Goal: Task Accomplishment & Management: Use online tool/utility

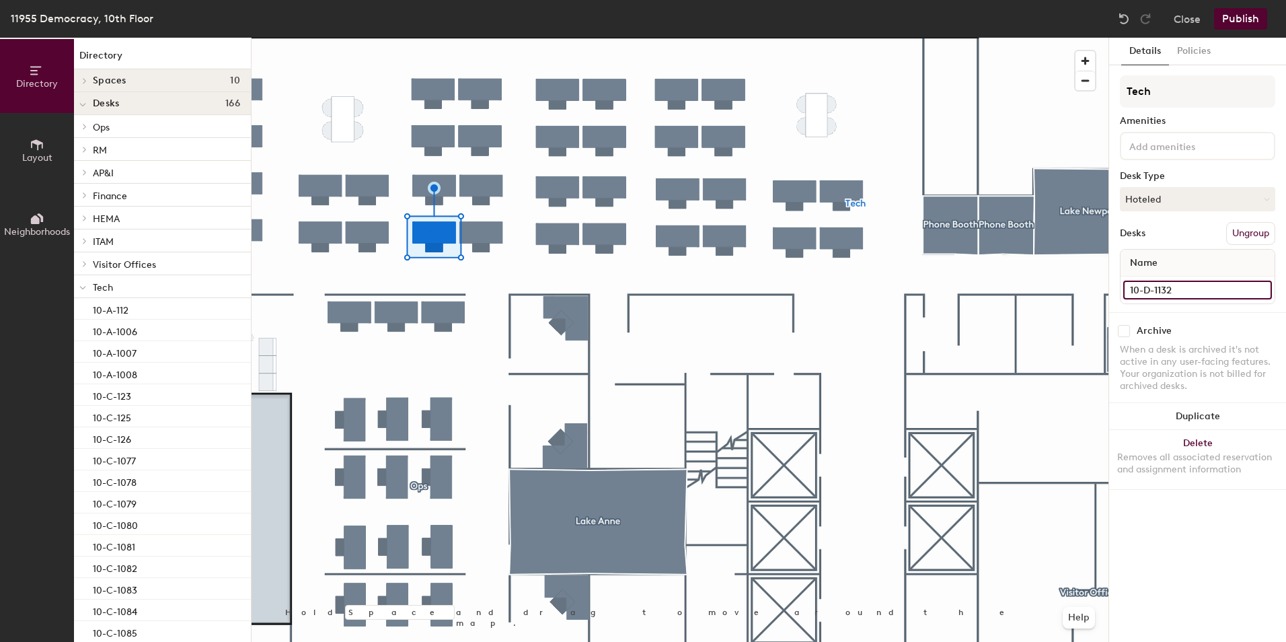
click at [1128, 287] on input "10-D-1132" at bounding box center [1198, 290] width 149 height 19
click at [1132, 288] on input "10-D-1132" at bounding box center [1198, 290] width 149 height 19
type input "[PERSON_NAME] 10-D-1132"
click at [1214, 205] on button "Hoteled" at bounding box center [1197, 199] width 155 height 24
click at [1201, 235] on div "Assigned" at bounding box center [1188, 241] width 135 height 20
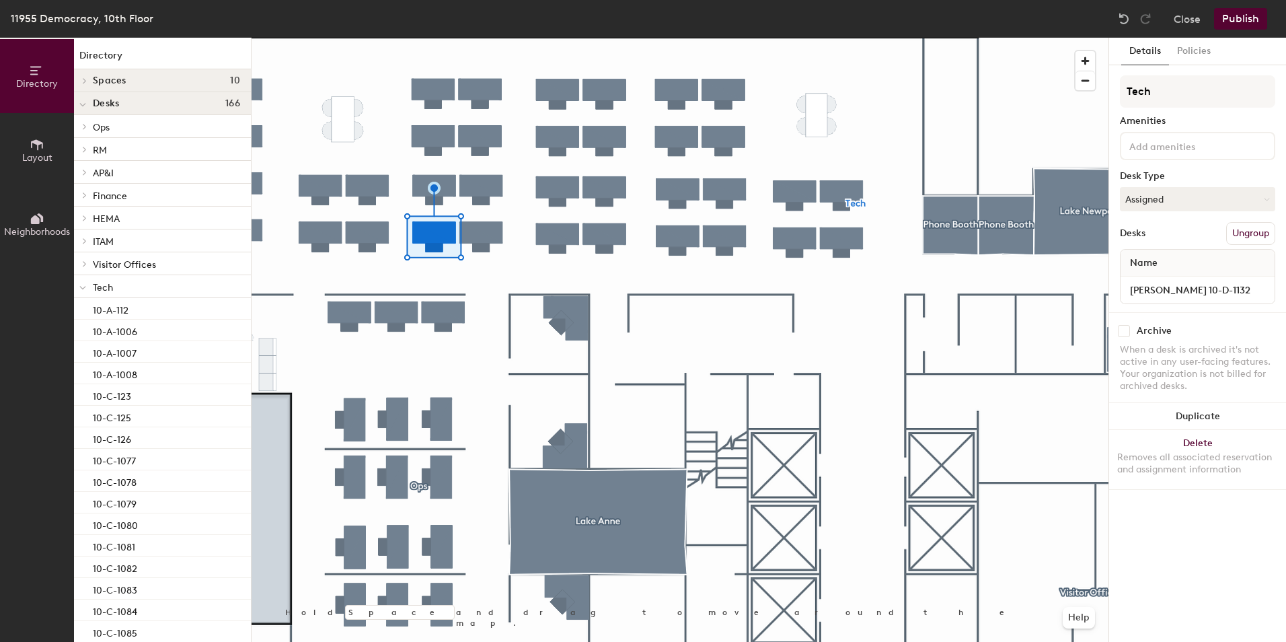
click at [1252, 20] on button "Publish" at bounding box center [1240, 19] width 53 height 22
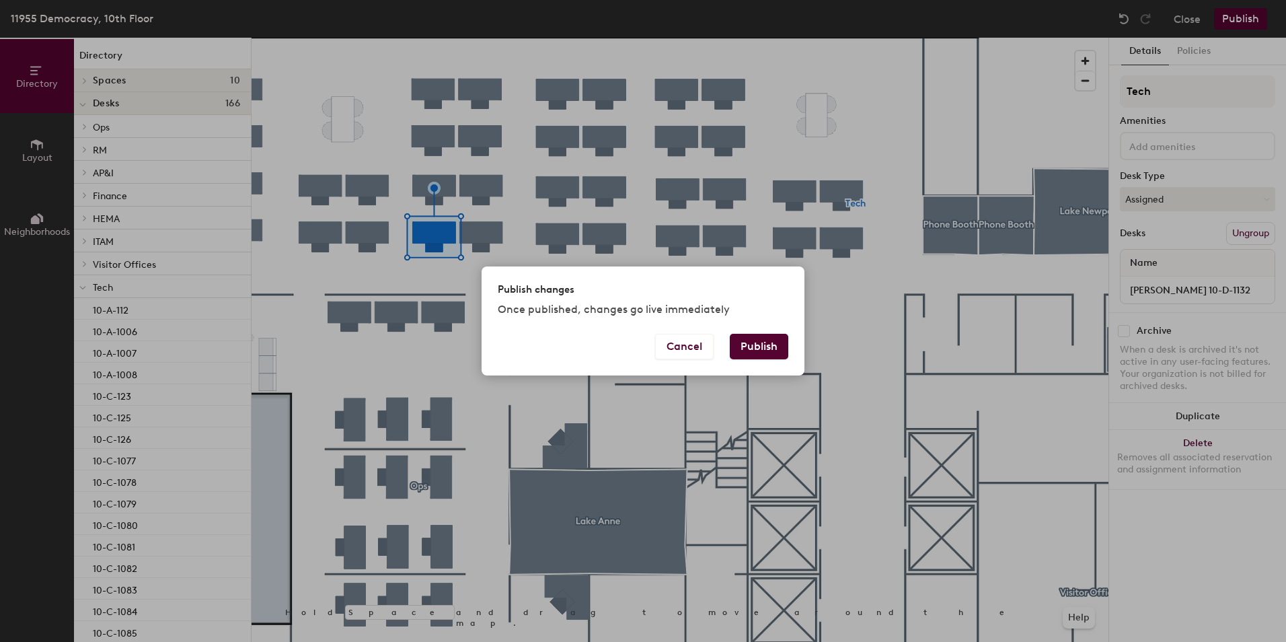
click at [771, 342] on button "Publish" at bounding box center [759, 347] width 59 height 26
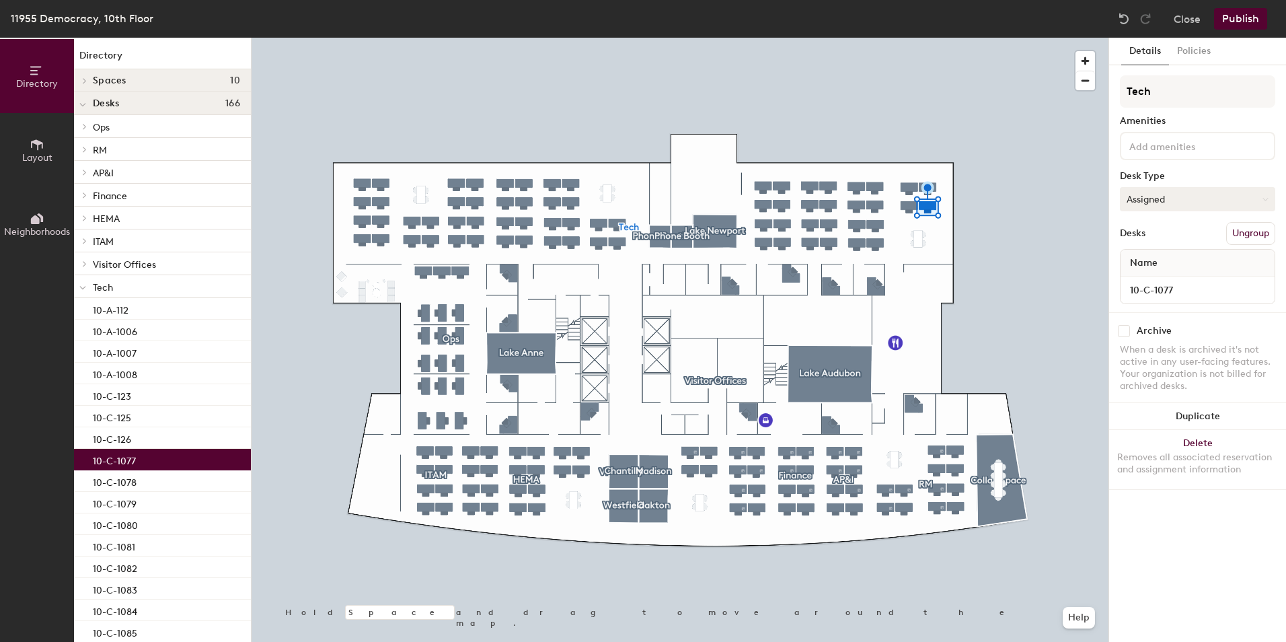
click at [1155, 200] on button "Assigned" at bounding box center [1197, 199] width 155 height 24
click at [1162, 279] on div "Hoteled" at bounding box center [1188, 281] width 135 height 20
click at [1239, 24] on button "Publish" at bounding box center [1240, 19] width 53 height 22
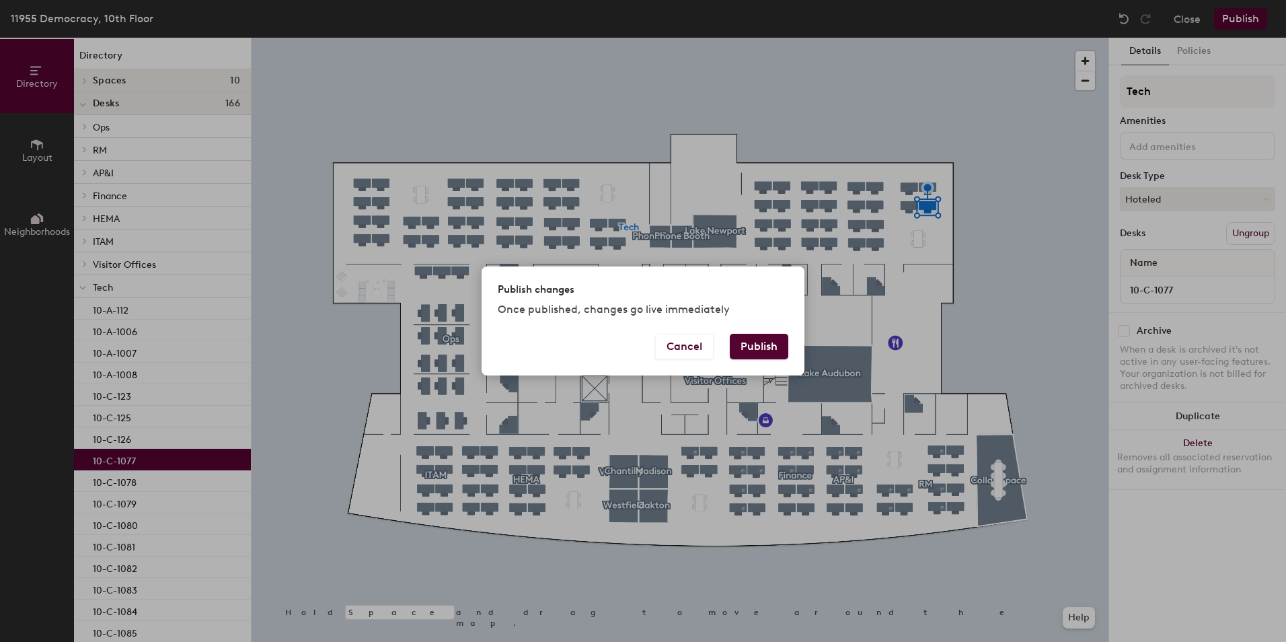
click at [771, 338] on button "Publish" at bounding box center [759, 347] width 59 height 26
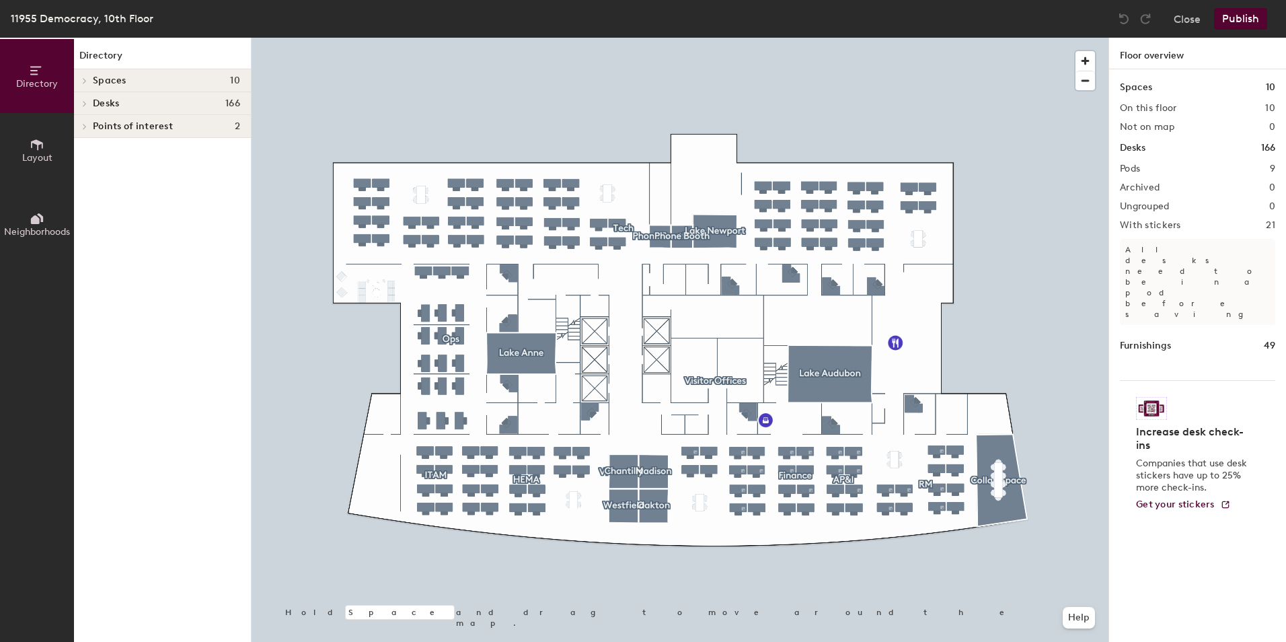
click at [511, 38] on div at bounding box center [680, 38] width 857 height 0
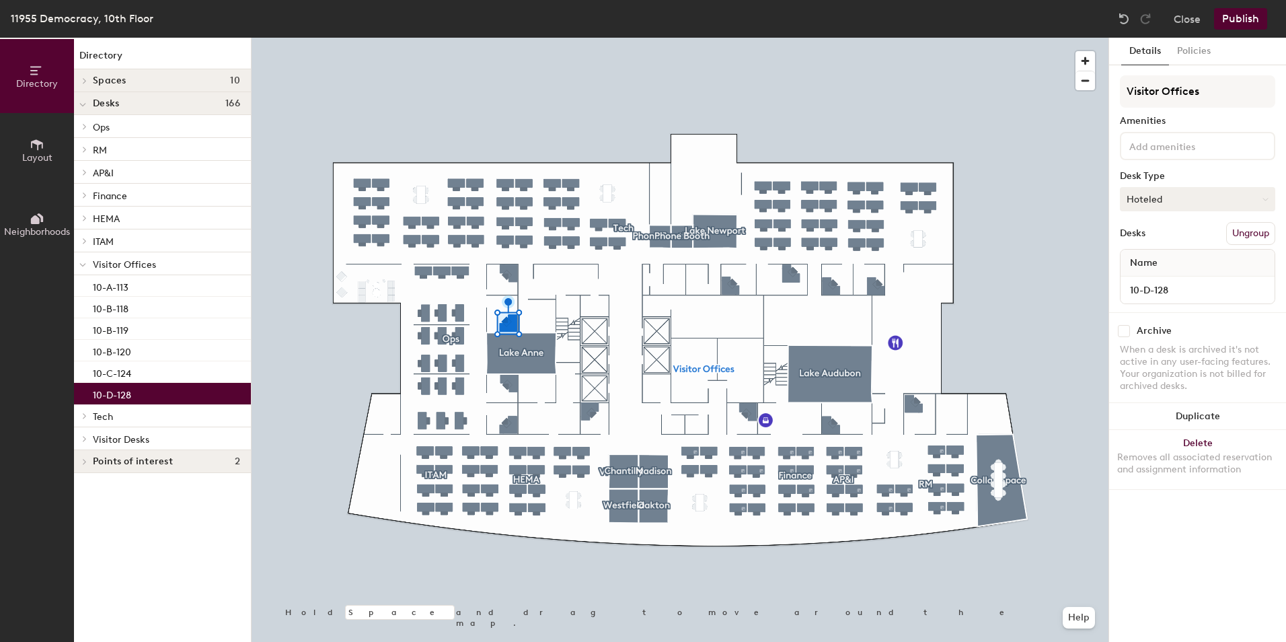
click at [1184, 201] on button "Hoteled" at bounding box center [1197, 199] width 155 height 24
click at [1179, 238] on div "Assigned" at bounding box center [1188, 241] width 135 height 20
click at [1237, 22] on button "Publish" at bounding box center [1240, 19] width 53 height 22
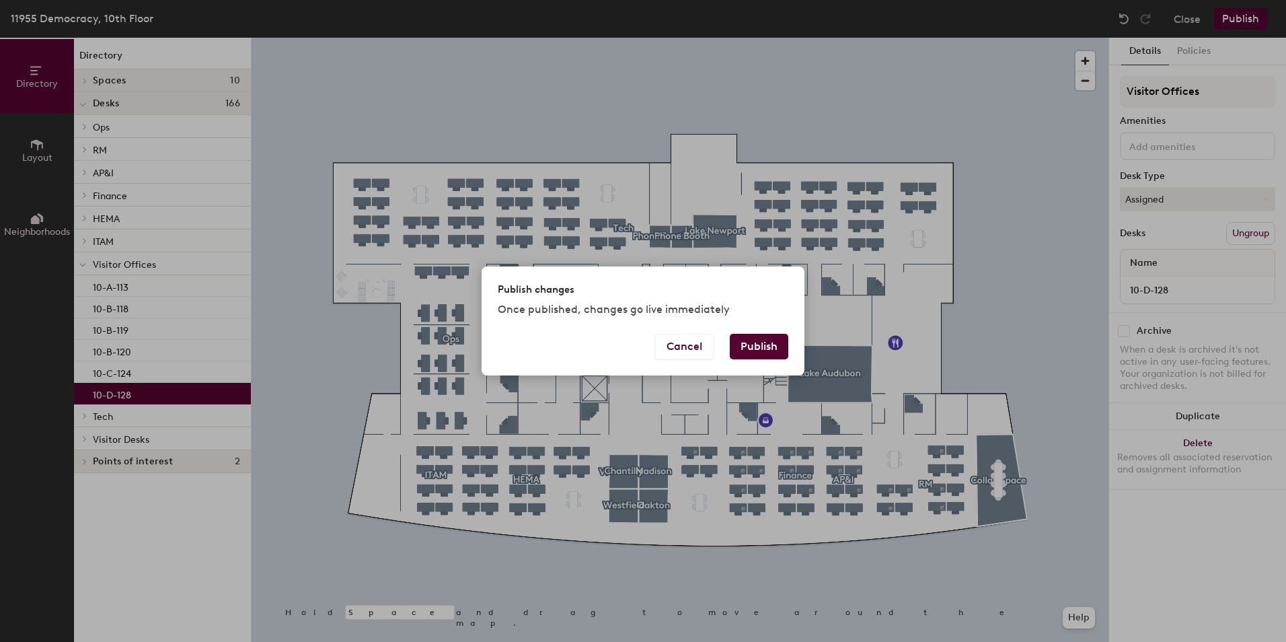
click at [760, 339] on button "Publish" at bounding box center [759, 347] width 59 height 26
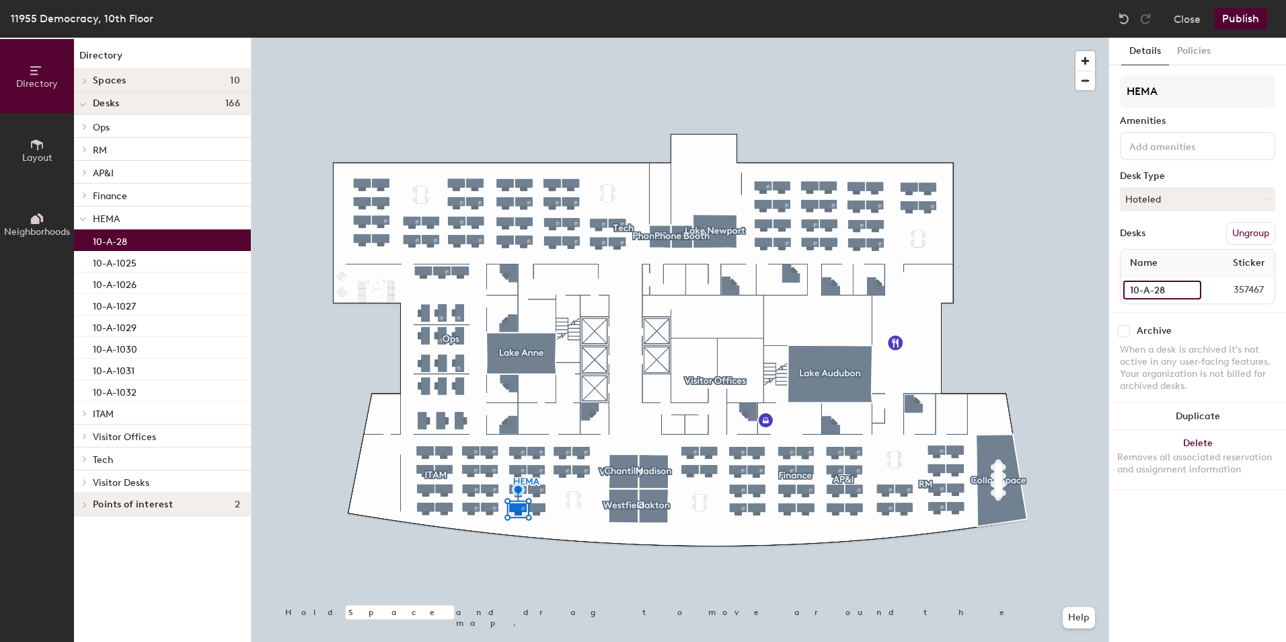
click at [1157, 293] on input "10-A-28" at bounding box center [1163, 290] width 78 height 19
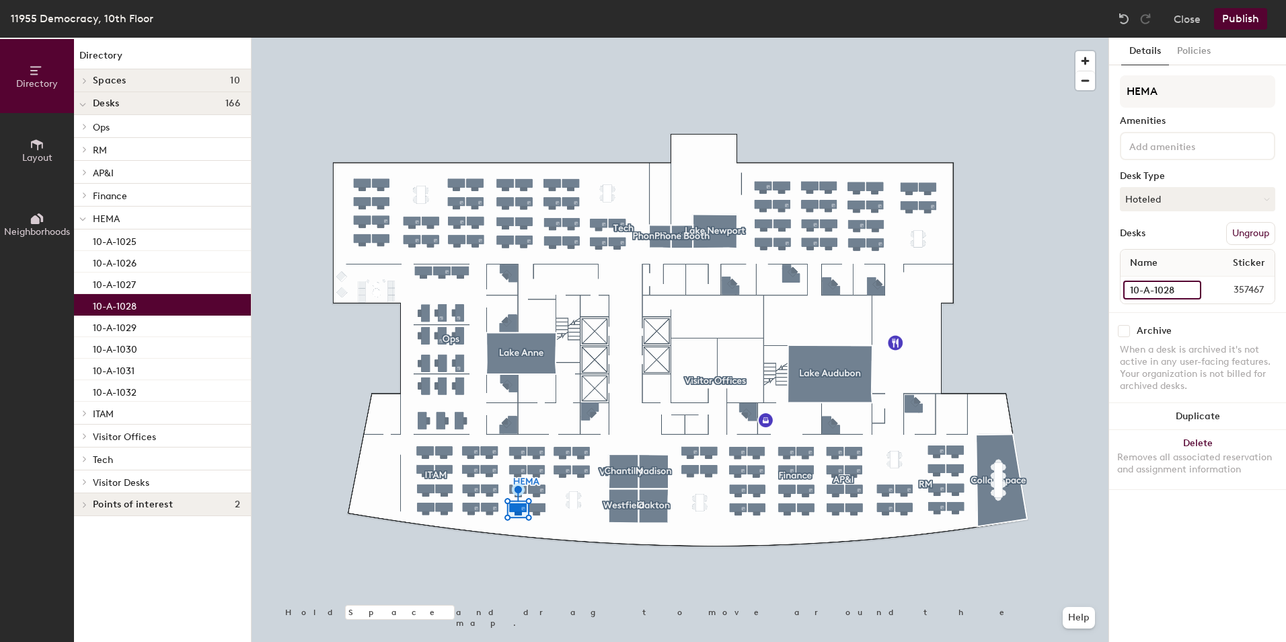
type input "10-A-1028"
click at [1223, 23] on button "Publish" at bounding box center [1240, 19] width 53 height 22
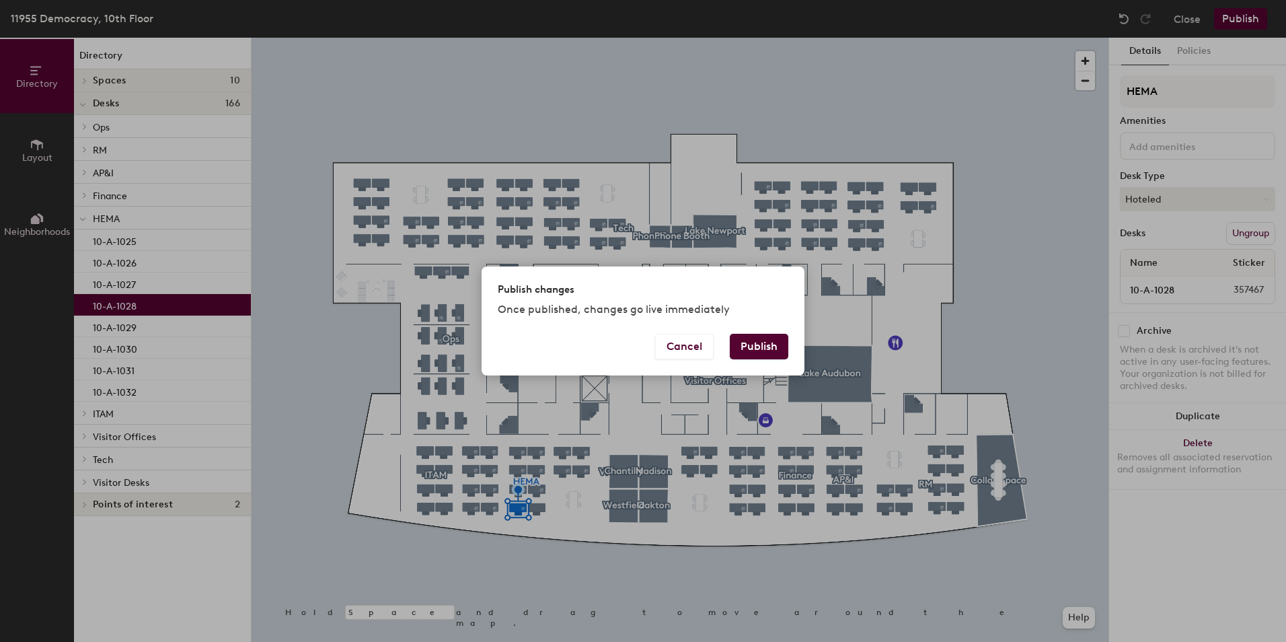
click at [773, 331] on div "Publish changes Once published, changes go live immediately" at bounding box center [643, 299] width 323 height 67
click at [776, 339] on button "Publish" at bounding box center [759, 347] width 59 height 26
